Goal: Transaction & Acquisition: Download file/media

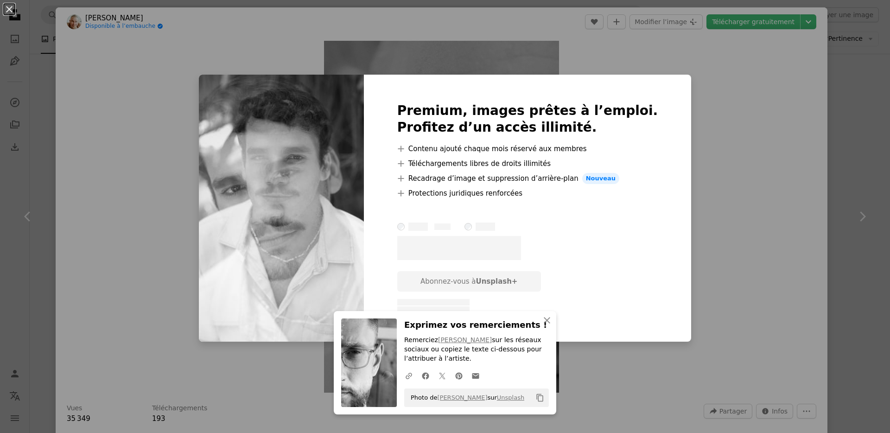
scroll to position [3648, 0]
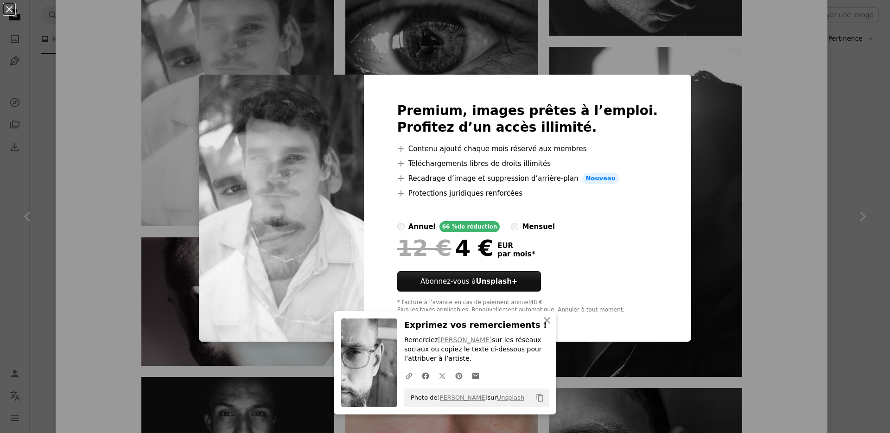
click at [149, 157] on div "An X shape Premium, images prêtes à l’emploi. Profitez d’un accès illimité. A p…" at bounding box center [445, 216] width 890 height 433
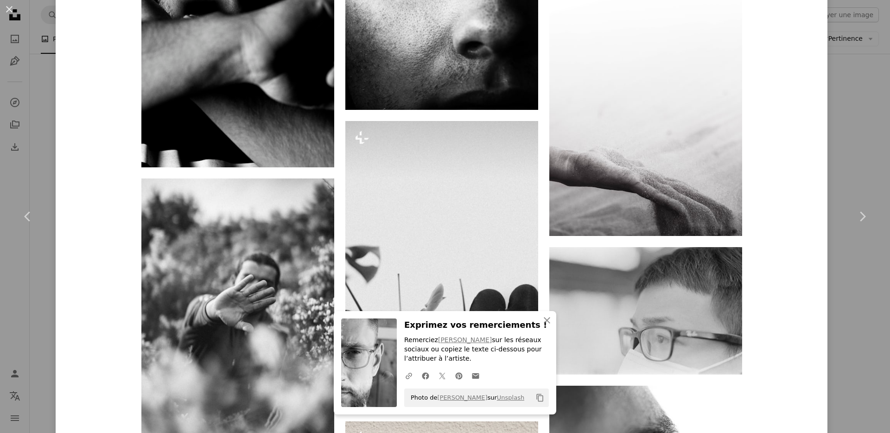
scroll to position [5489, 0]
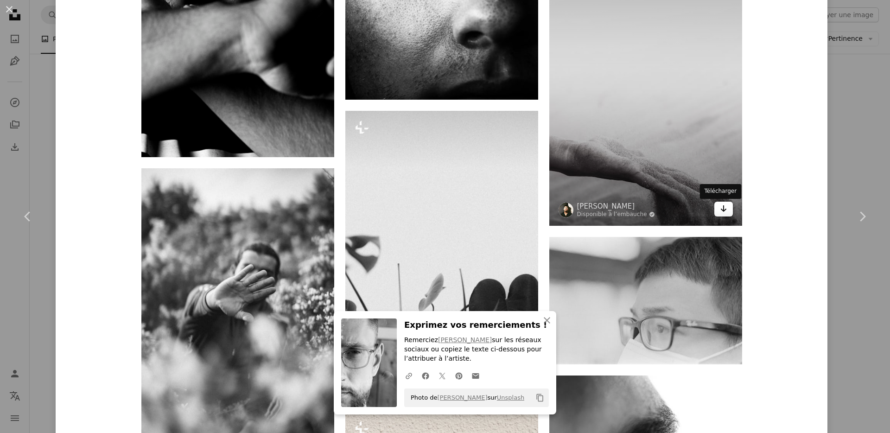
click at [720, 213] on icon "Arrow pointing down" at bounding box center [723, 208] width 7 height 11
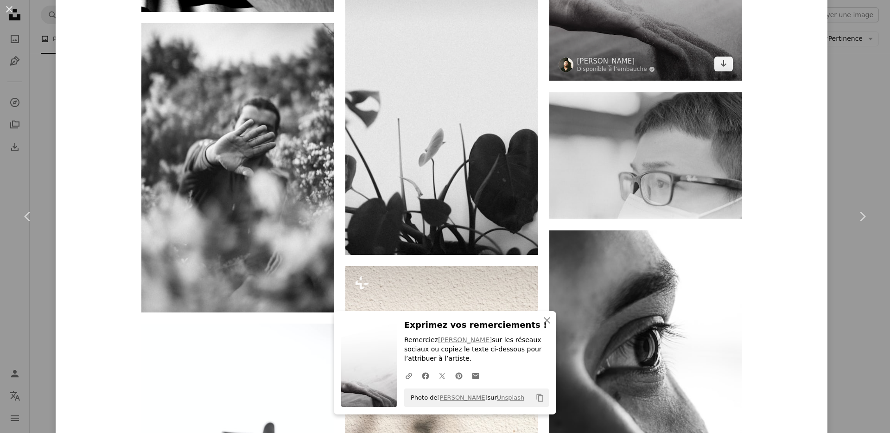
scroll to position [5636, 0]
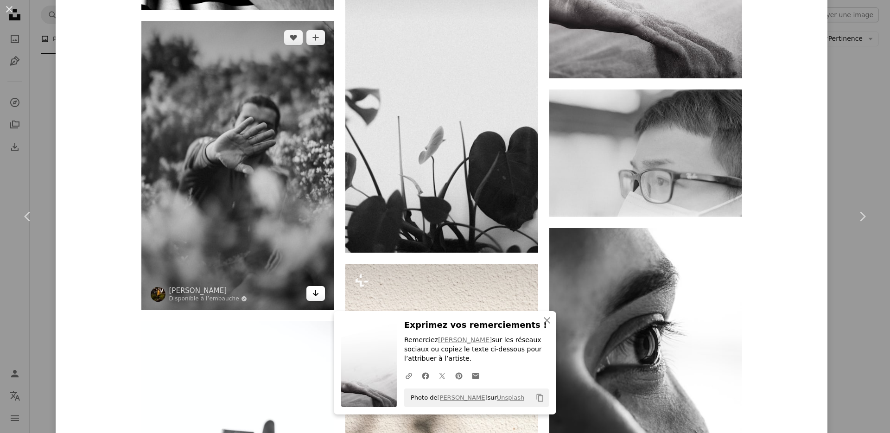
click at [316, 292] on link "Arrow pointing down" at bounding box center [315, 293] width 19 height 15
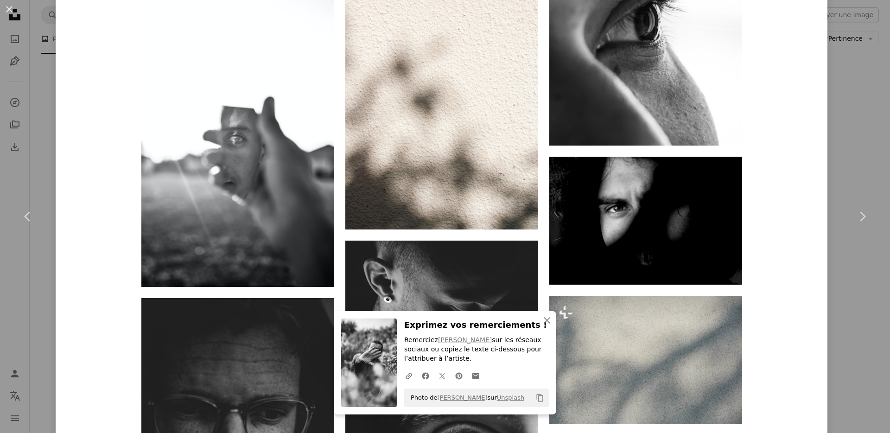
scroll to position [5962, 0]
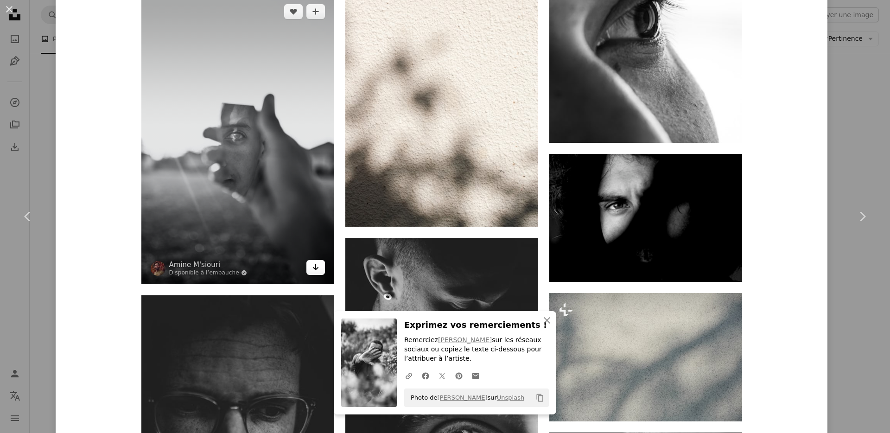
click at [313, 269] on icon "Arrow pointing down" at bounding box center [315, 266] width 7 height 11
